Goal: Task Accomplishment & Management: Use online tool/utility

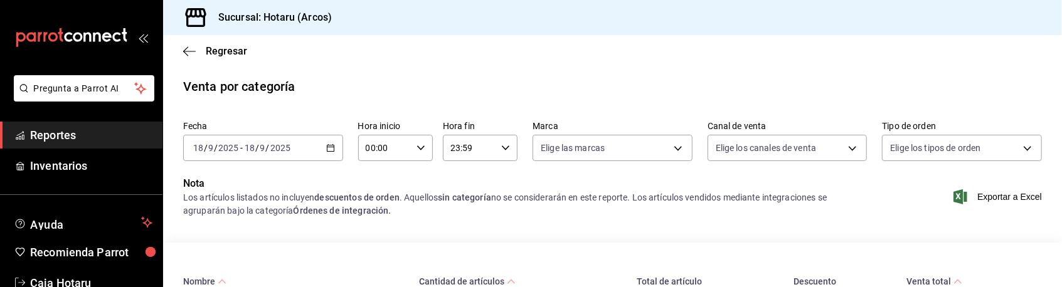
scroll to position [623, 0]
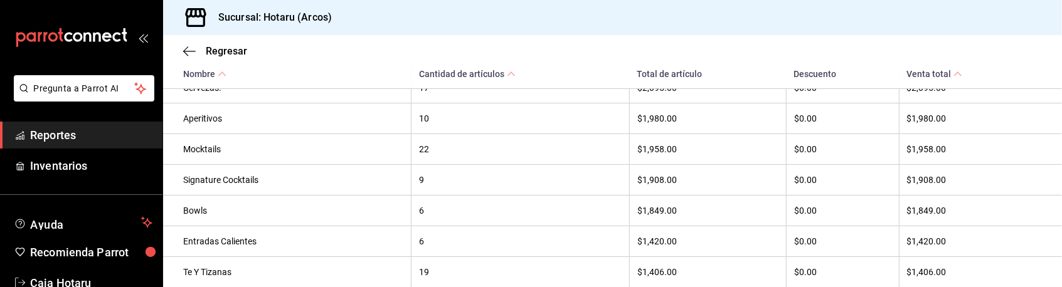
click at [95, 138] on span "Reportes" at bounding box center [91, 135] width 122 height 17
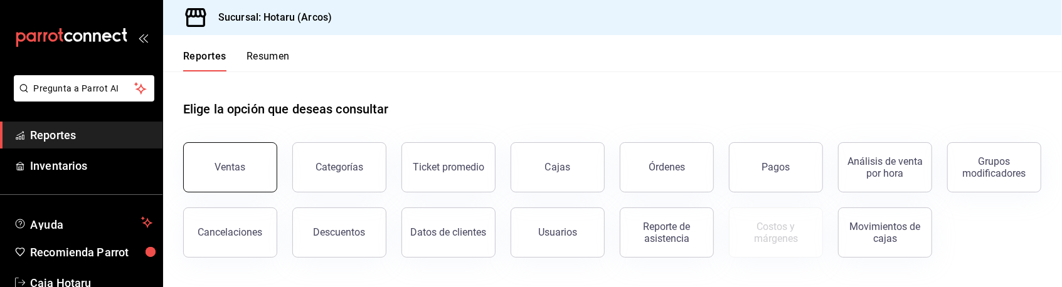
click at [225, 168] on div "Ventas" at bounding box center [230, 167] width 31 height 12
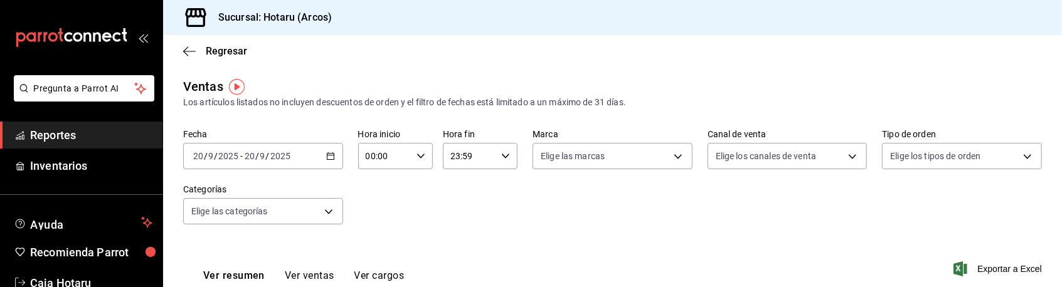
click at [501, 157] on icon "button" at bounding box center [505, 156] width 9 height 9
click at [459, 204] on span "20" at bounding box center [458, 205] width 17 height 10
type input "20:59"
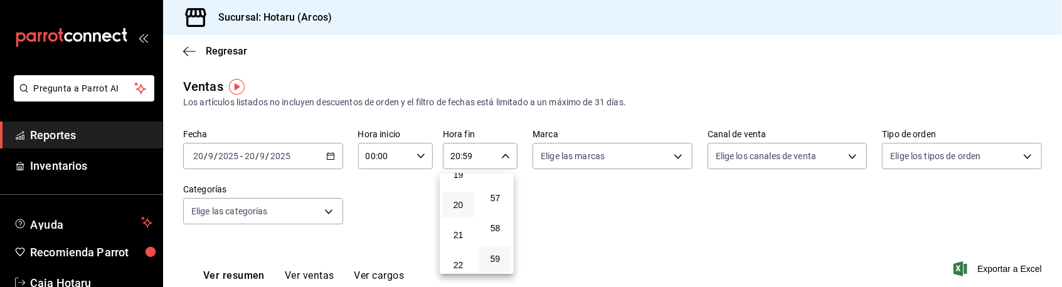
click at [598, 238] on div at bounding box center [531, 143] width 1062 height 287
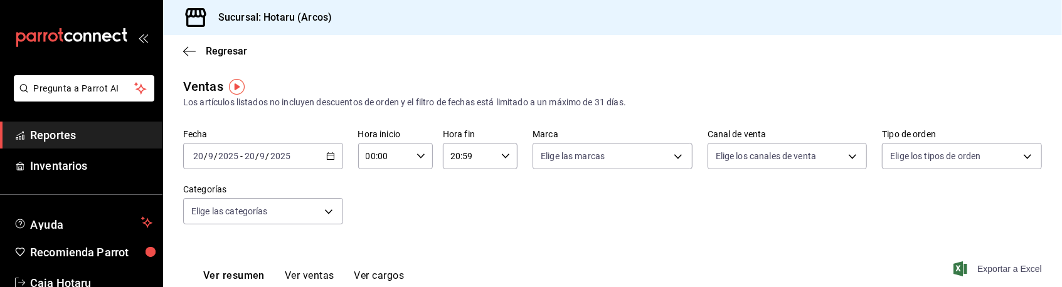
click at [989, 268] on span "Exportar a Excel" at bounding box center [999, 269] width 86 height 15
